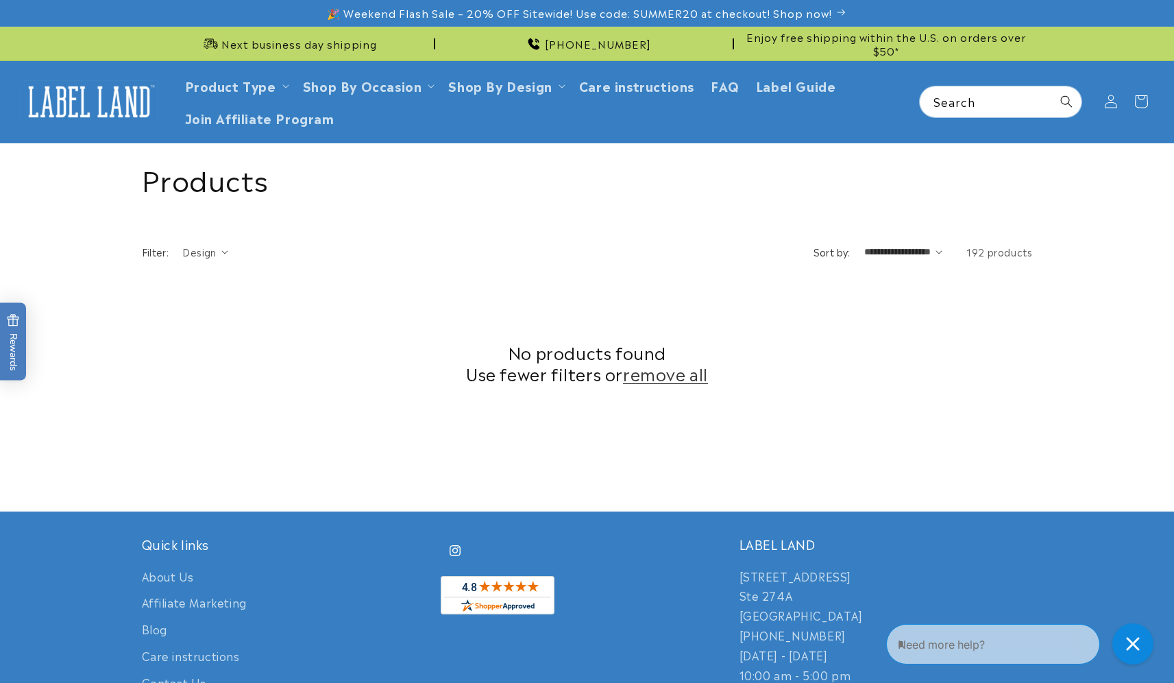
scroll to position [372, 0]
